Goal: Task Accomplishment & Management: Manage account settings

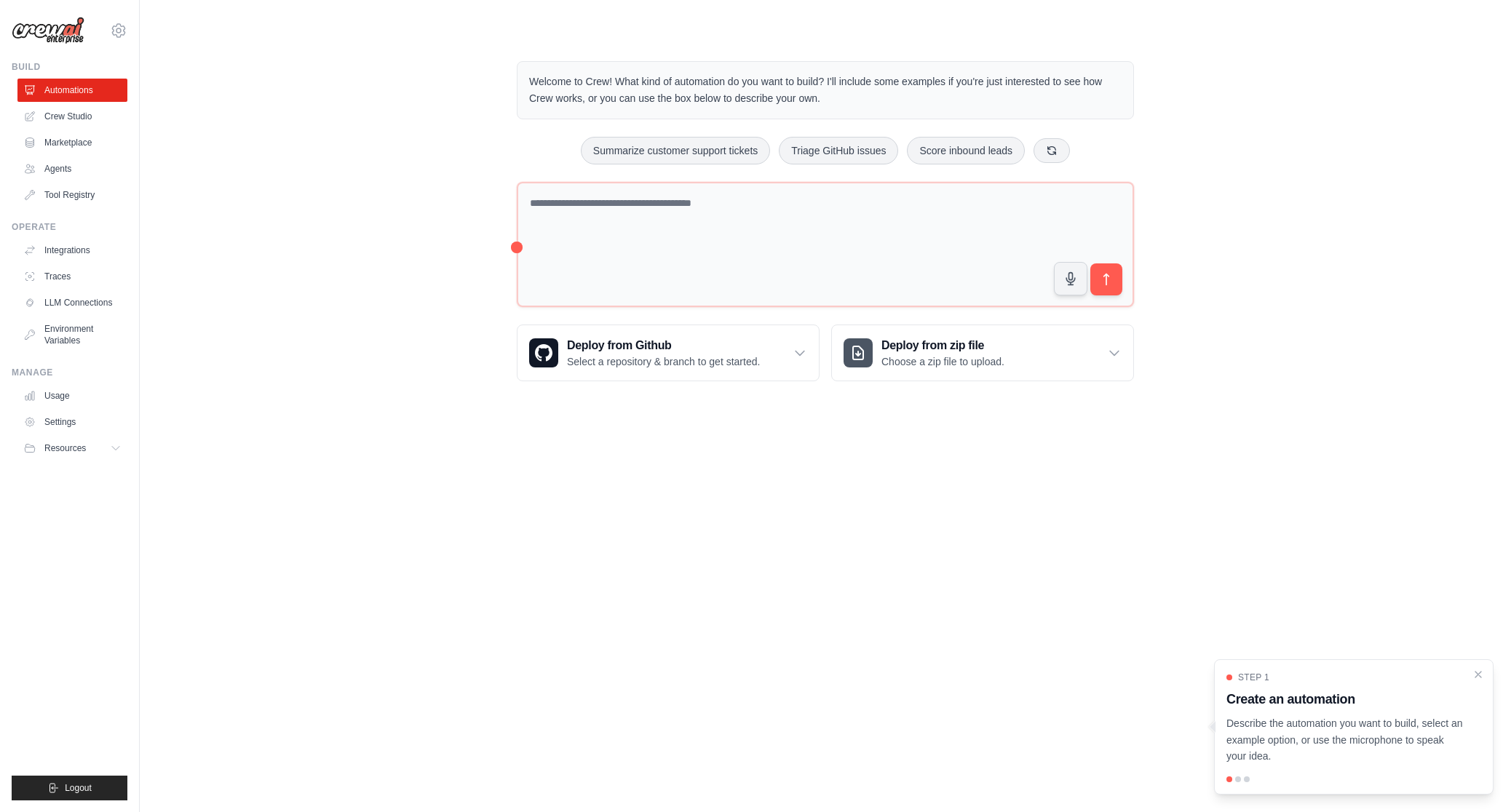
click at [307, 146] on div "Welcome to Crew! What kind of automation do you want to build? I'll include som…" at bounding box center [825, 221] width 1325 height 367
click at [122, 35] on icon at bounding box center [119, 30] width 18 height 18
click at [90, 101] on link "Settings" at bounding box center [118, 98] width 128 height 26
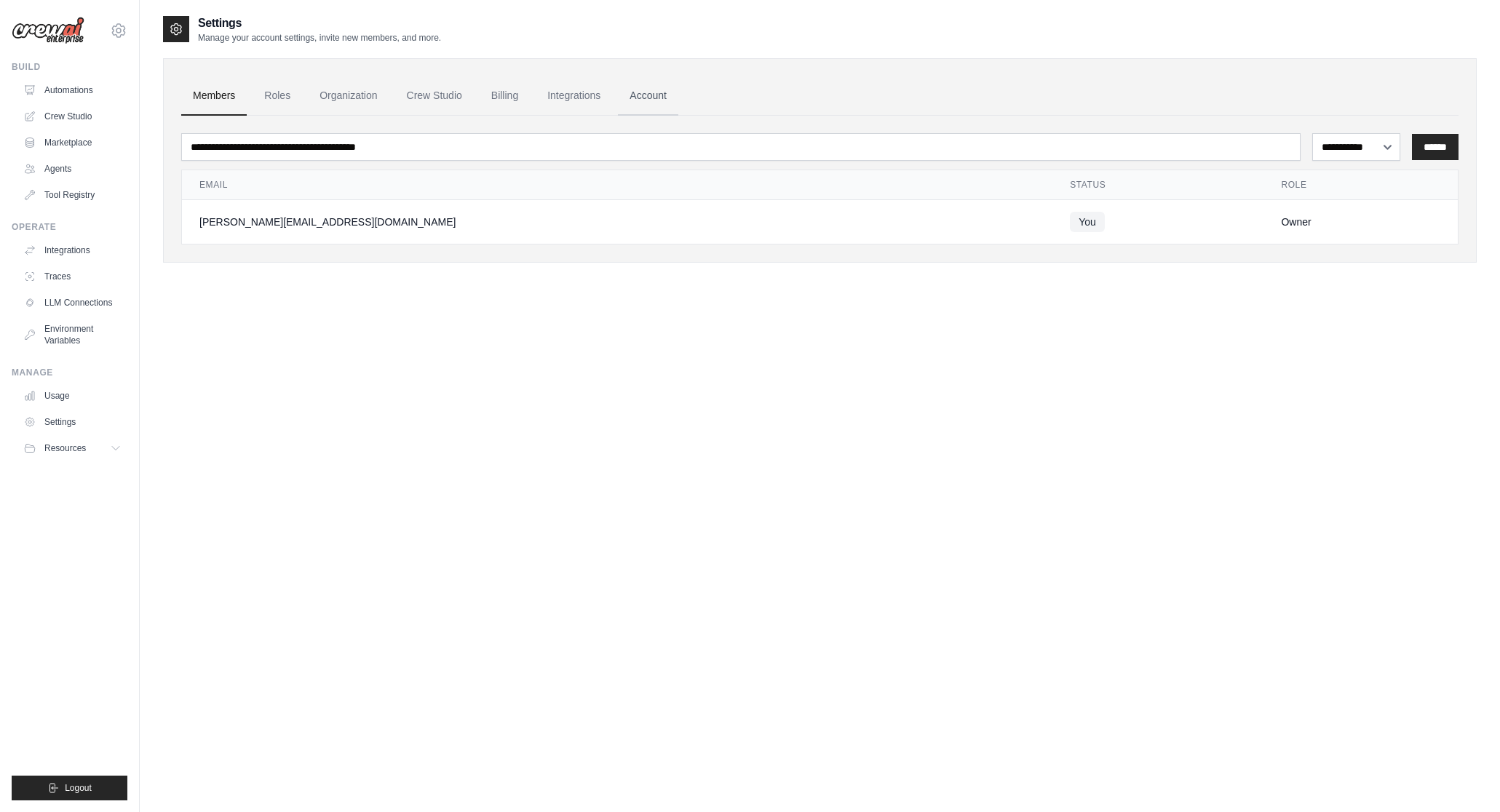
click at [643, 96] on link "Account" at bounding box center [648, 96] width 60 height 39
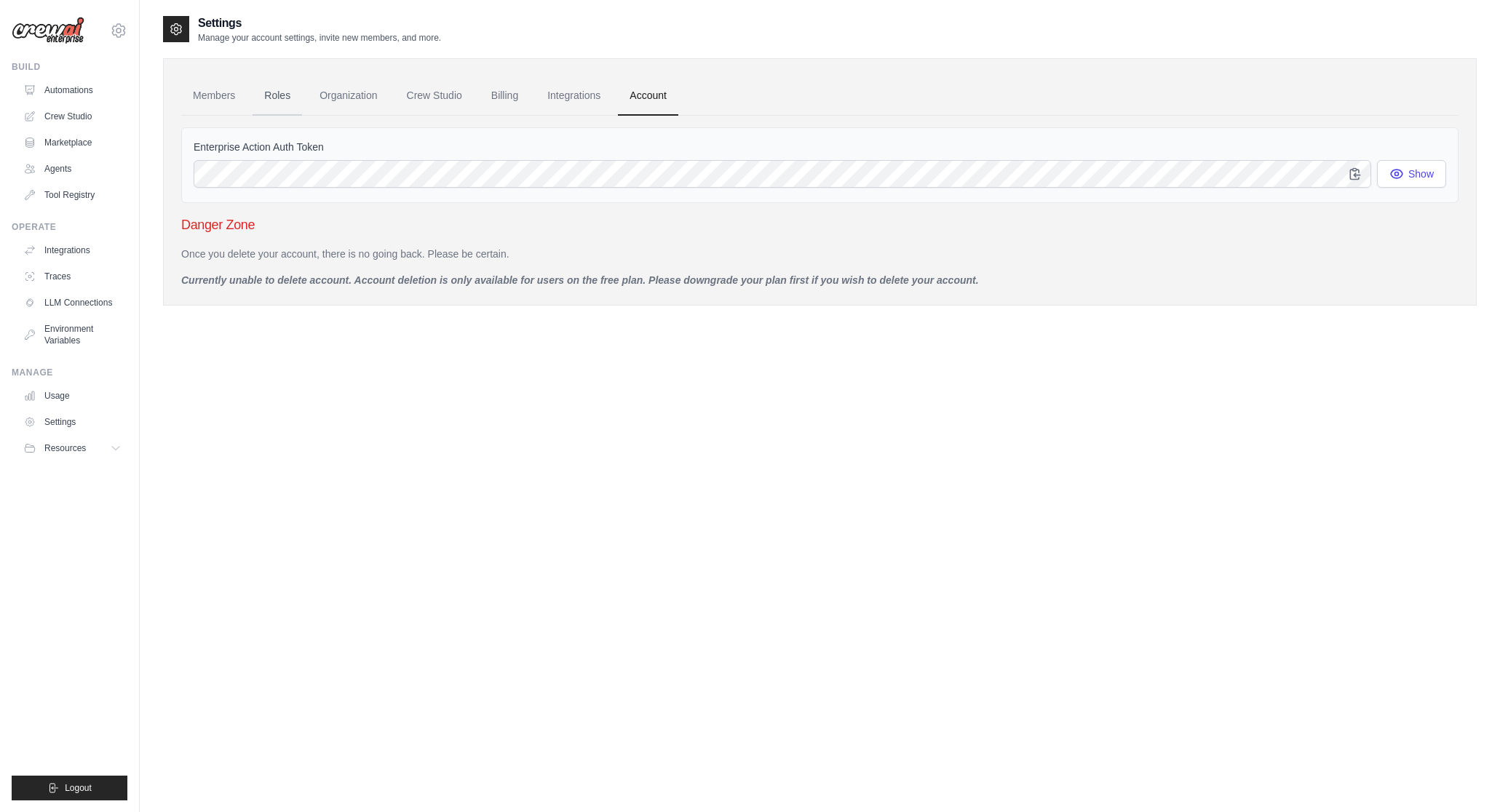
click at [277, 98] on link "Roles" at bounding box center [277, 96] width 49 height 39
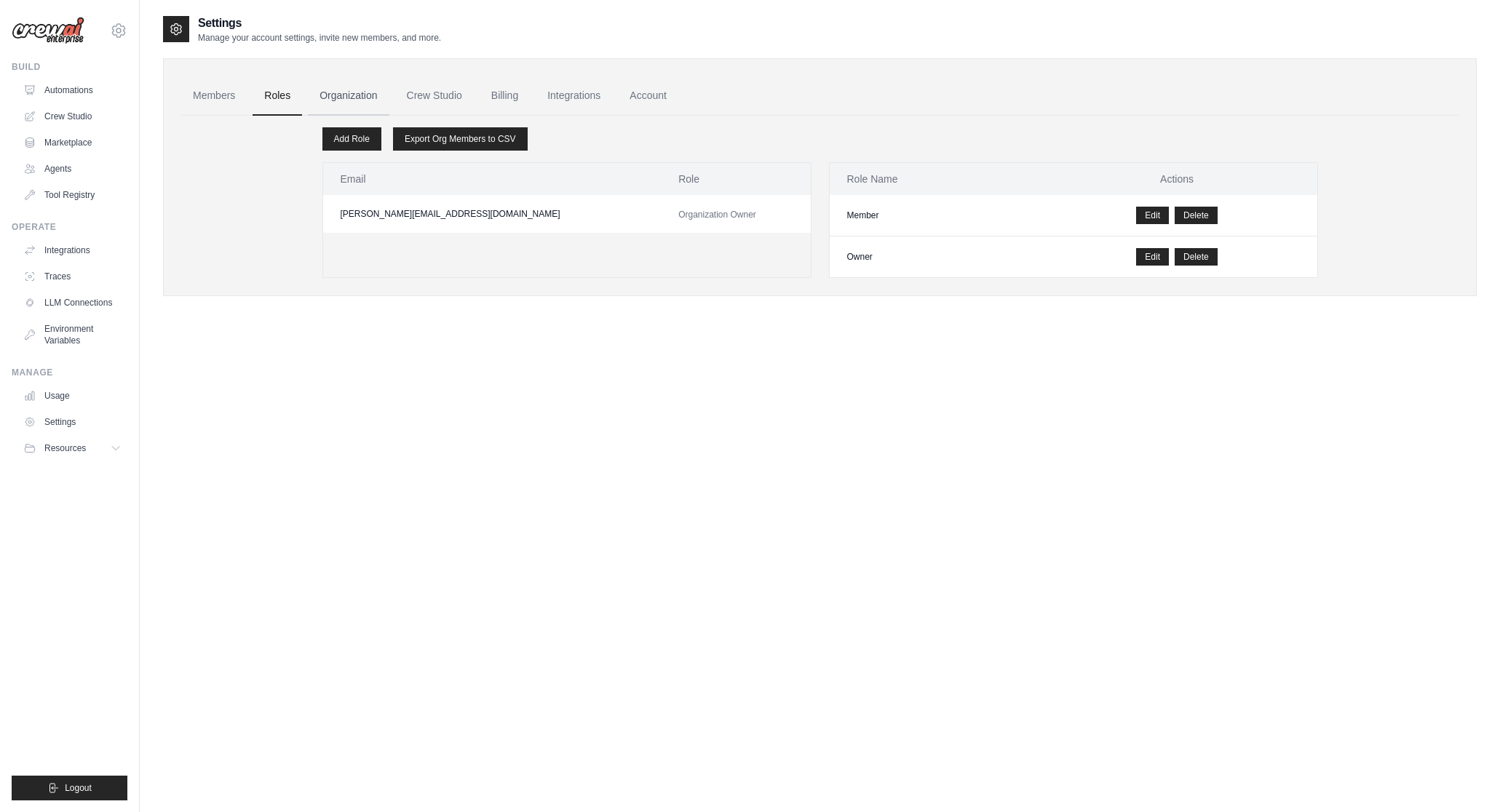
click at [327, 98] on link "Organization" at bounding box center [347, 96] width 80 height 39
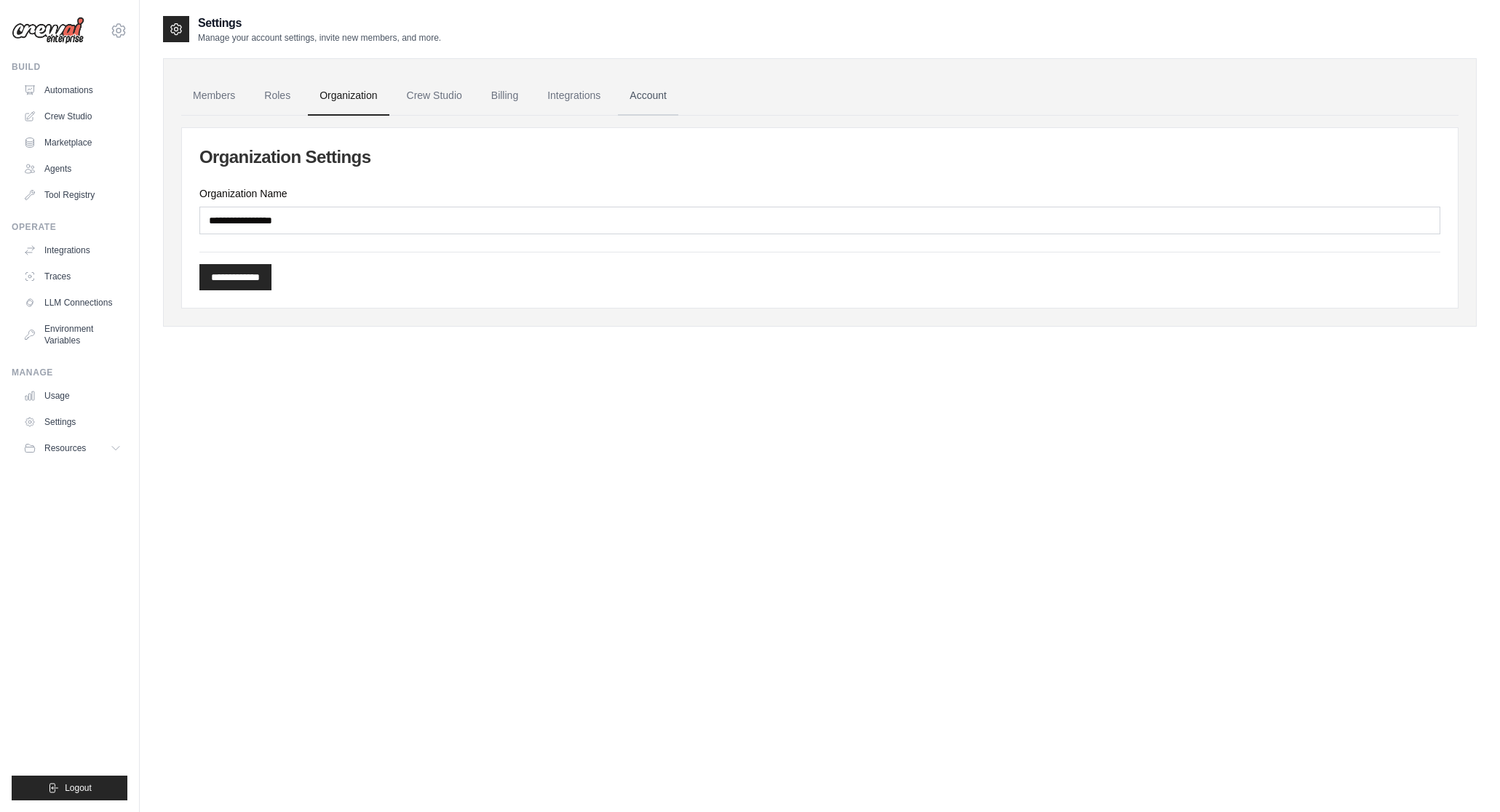
click at [644, 93] on link "Account" at bounding box center [648, 96] width 60 height 39
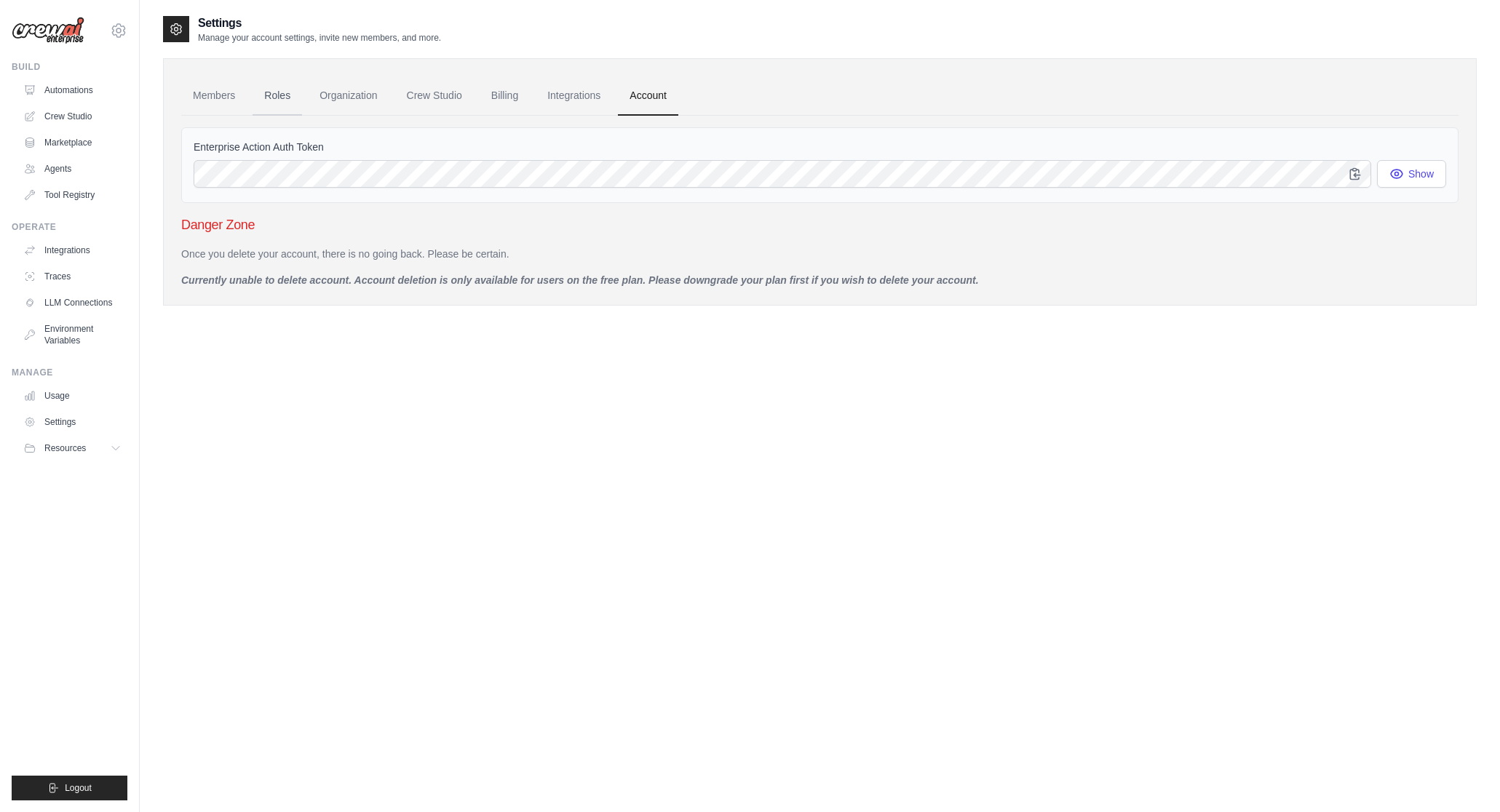
click at [283, 105] on link "Roles" at bounding box center [277, 96] width 49 height 39
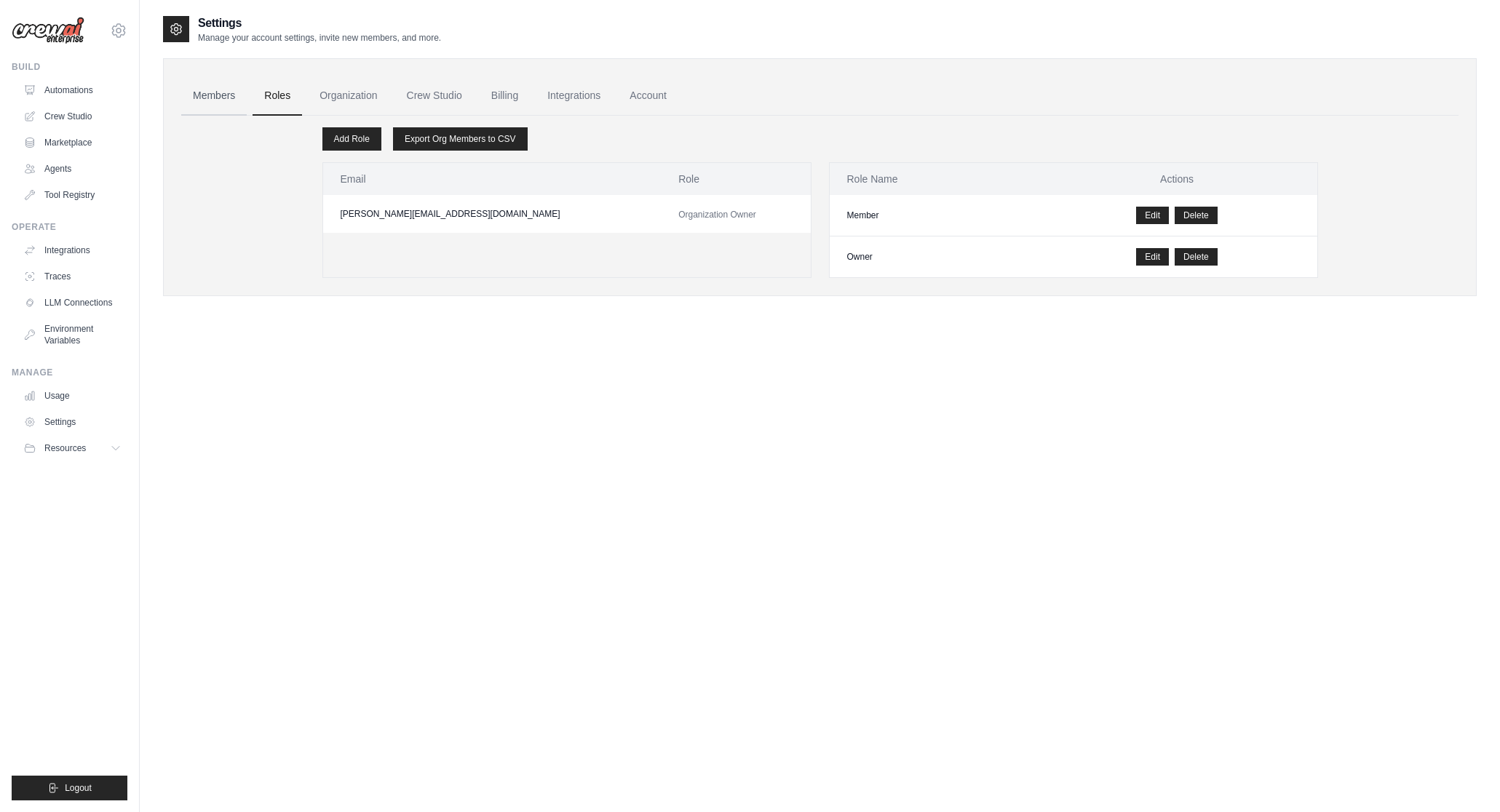
click at [184, 95] on link "Members" at bounding box center [213, 96] width 65 height 39
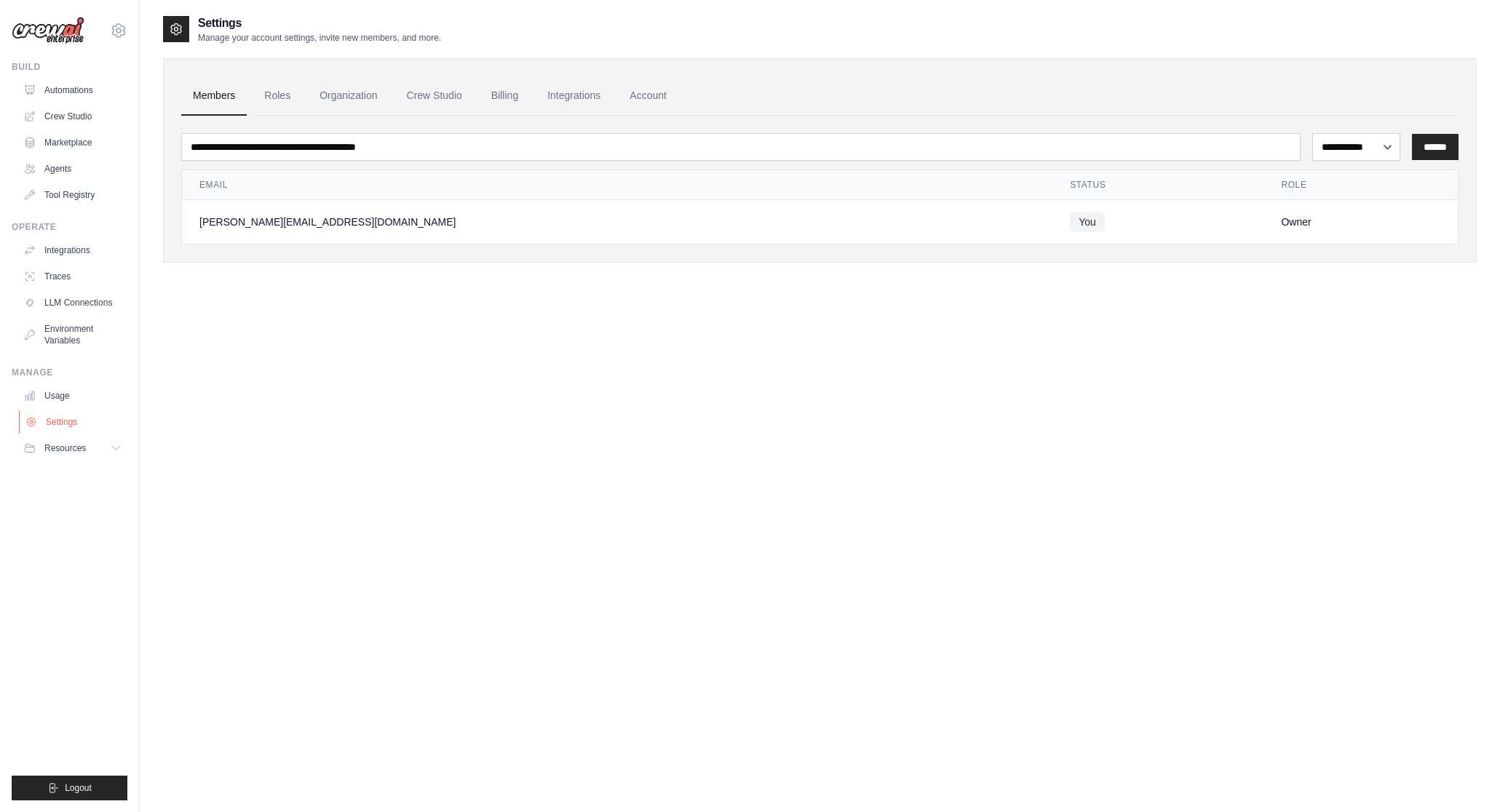
click at [75, 427] on link "Settings" at bounding box center [74, 422] width 110 height 23
click at [87, 448] on button "Resources" at bounding box center [74, 448] width 110 height 23
click at [186, 387] on div "**********" at bounding box center [819, 420] width 1314 height 812
click at [64, 251] on link "Integrations" at bounding box center [74, 250] width 110 height 23
